Goal: Information Seeking & Learning: Learn about a topic

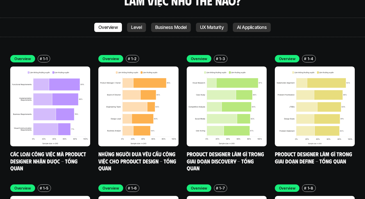
scroll to position [1463, 0]
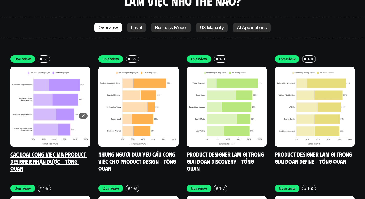
click at [73, 88] on img at bounding box center [50, 107] width 80 height 80
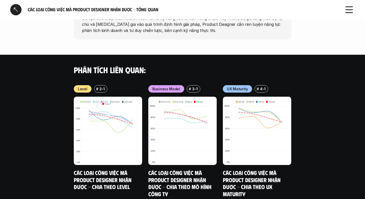
scroll to position [542, 0]
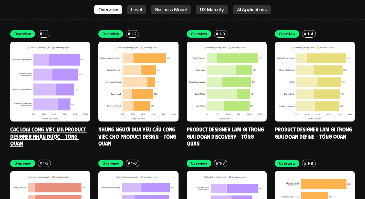
scroll to position [1490, 0]
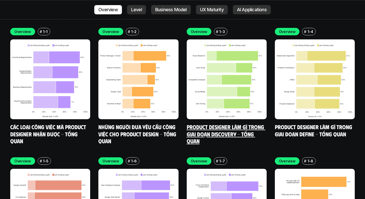
click at [235, 124] on link "Product Designer làm gì trong giai đoạn Discovery - Tổng quan" at bounding box center [226, 134] width 79 height 21
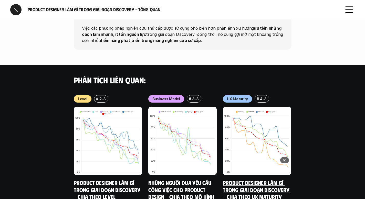
scroll to position [607, 0]
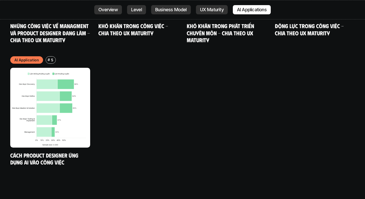
scroll to position [2759, 0]
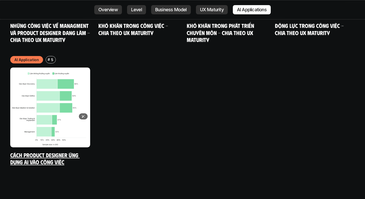
click at [78, 79] on img at bounding box center [50, 108] width 80 height 80
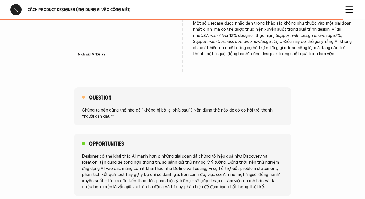
scroll to position [1078, 0]
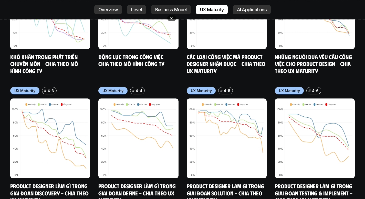
scroll to position [2493, 0]
